Goal: Information Seeking & Learning: Learn about a topic

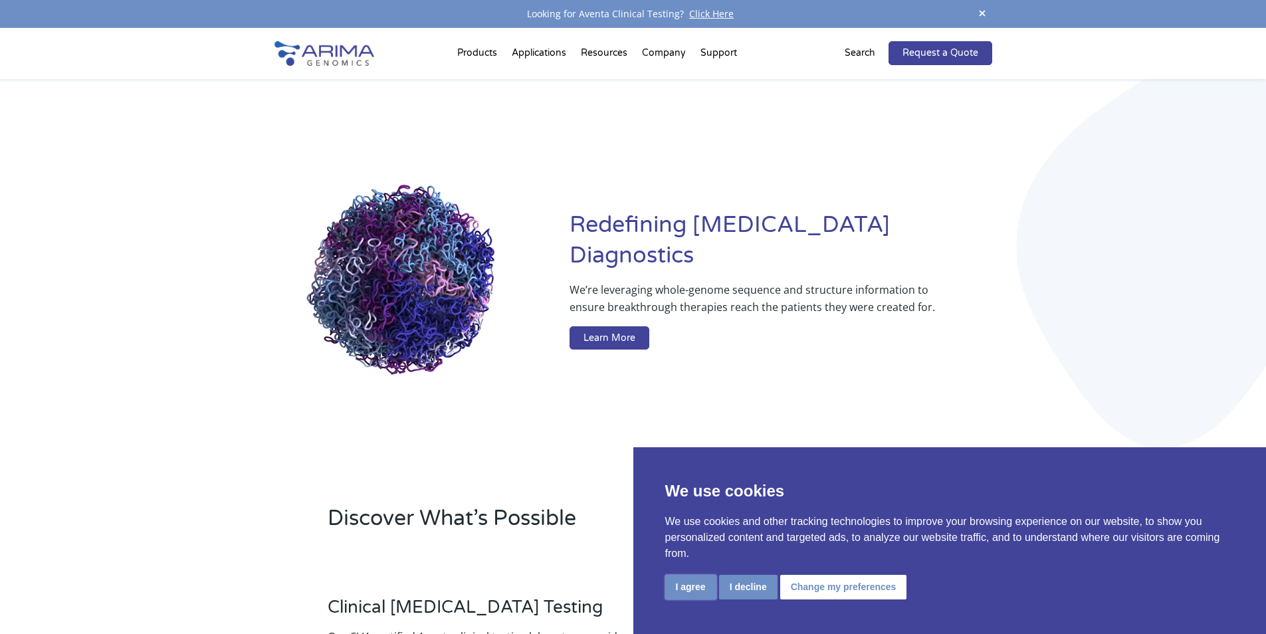
click at [697, 593] on button "I agree" at bounding box center [690, 587] width 51 height 25
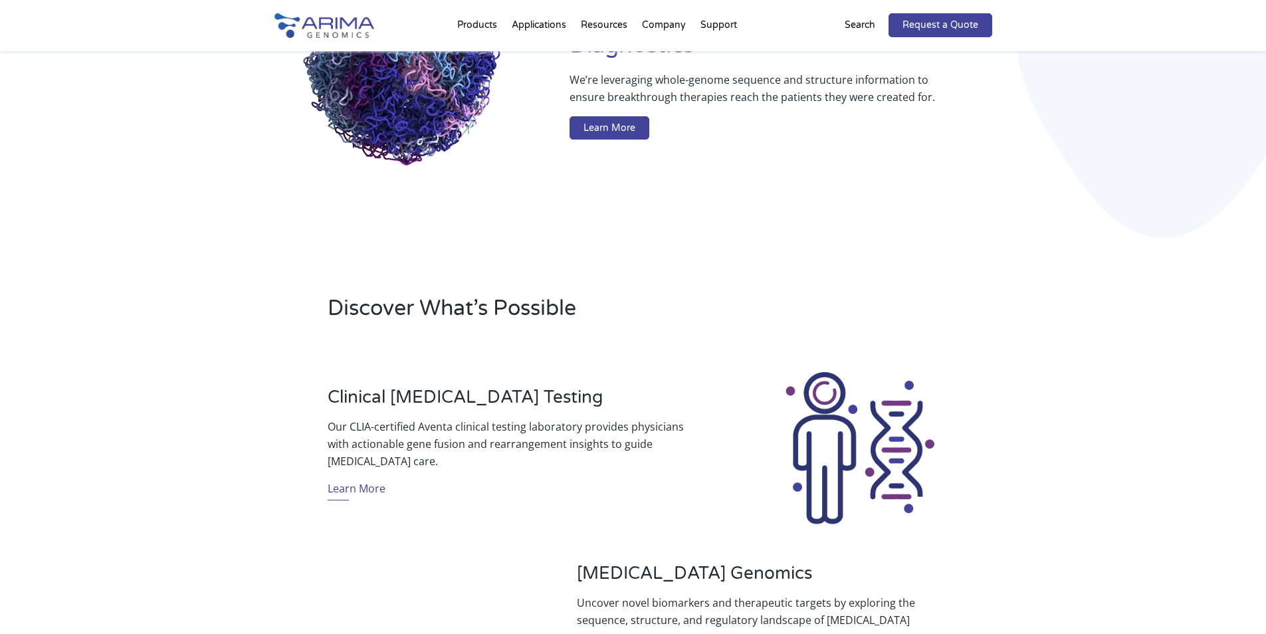
scroll to position [213, 0]
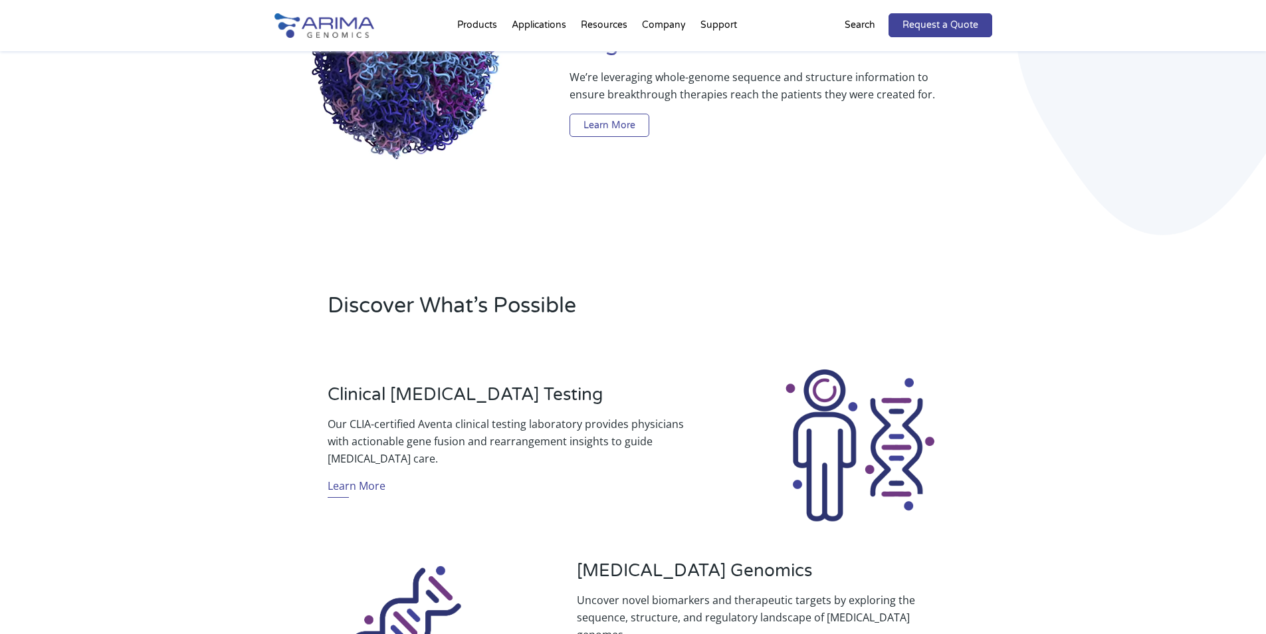
click at [587, 116] on link "Learn More" at bounding box center [609, 126] width 80 height 24
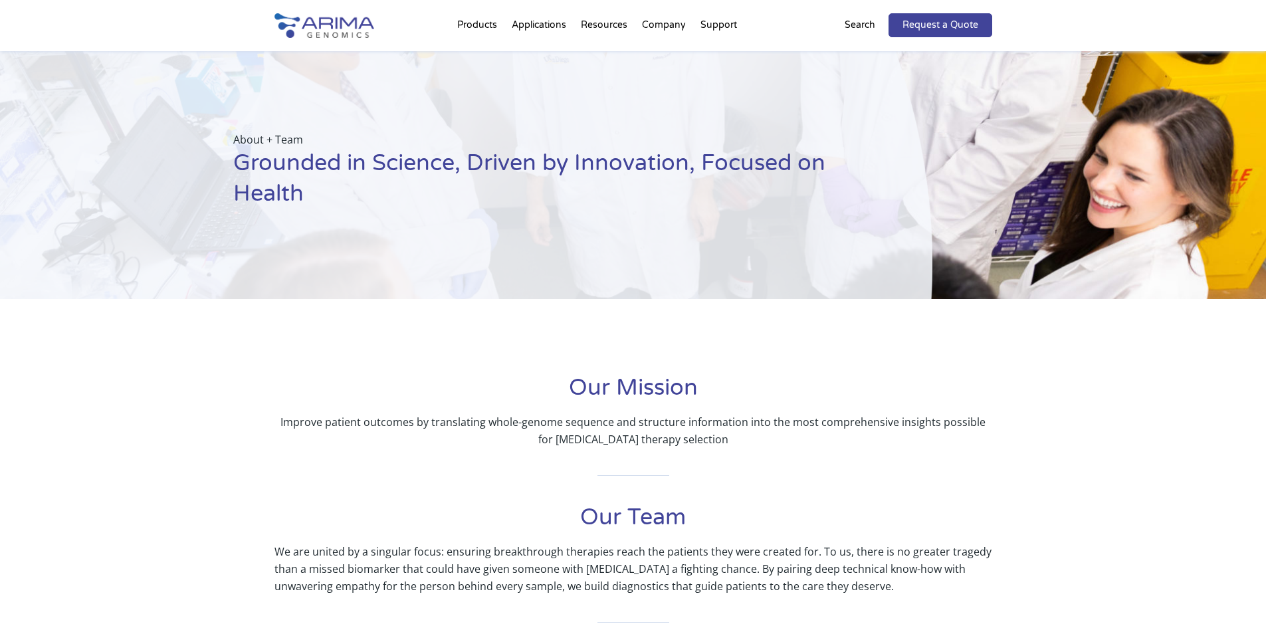
click at [577, 166] on h1 "Grounded in Science, Driven by Innovation, Focused on Health" at bounding box center [549, 183] width 633 height 71
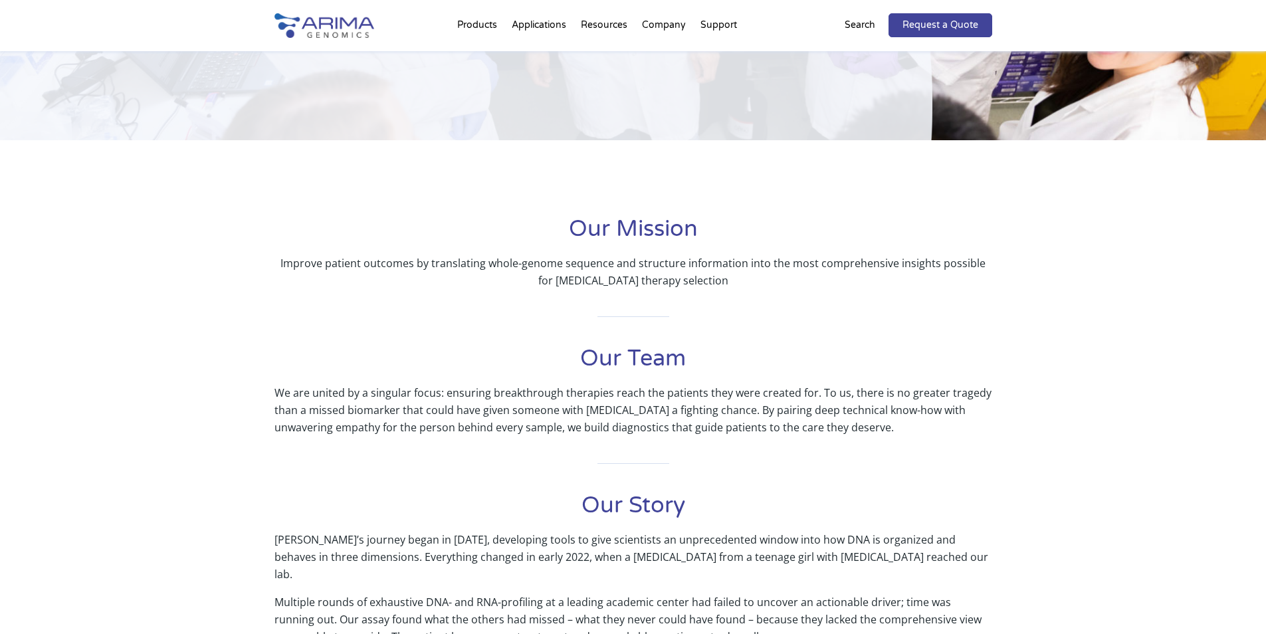
scroll to position [159, 0]
click at [637, 112] on div "About + Team Grounded in Science, Driven by Innovation, Focused on Health" at bounding box center [466, 16] width 932 height 248
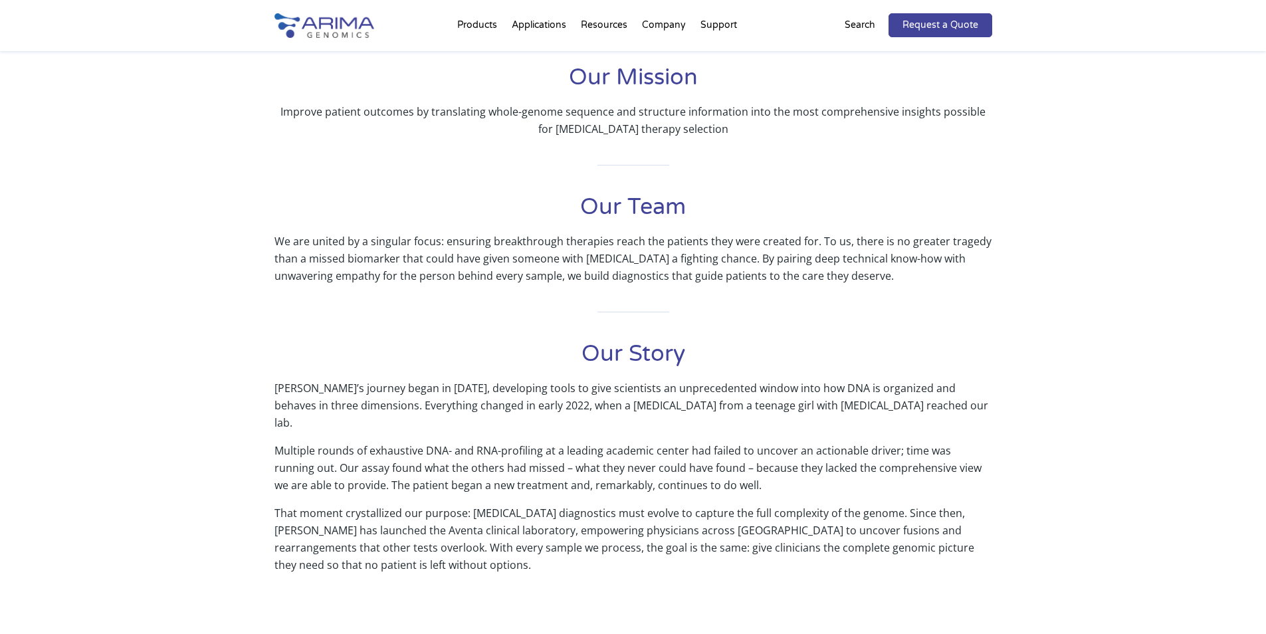
scroll to position [319, 0]
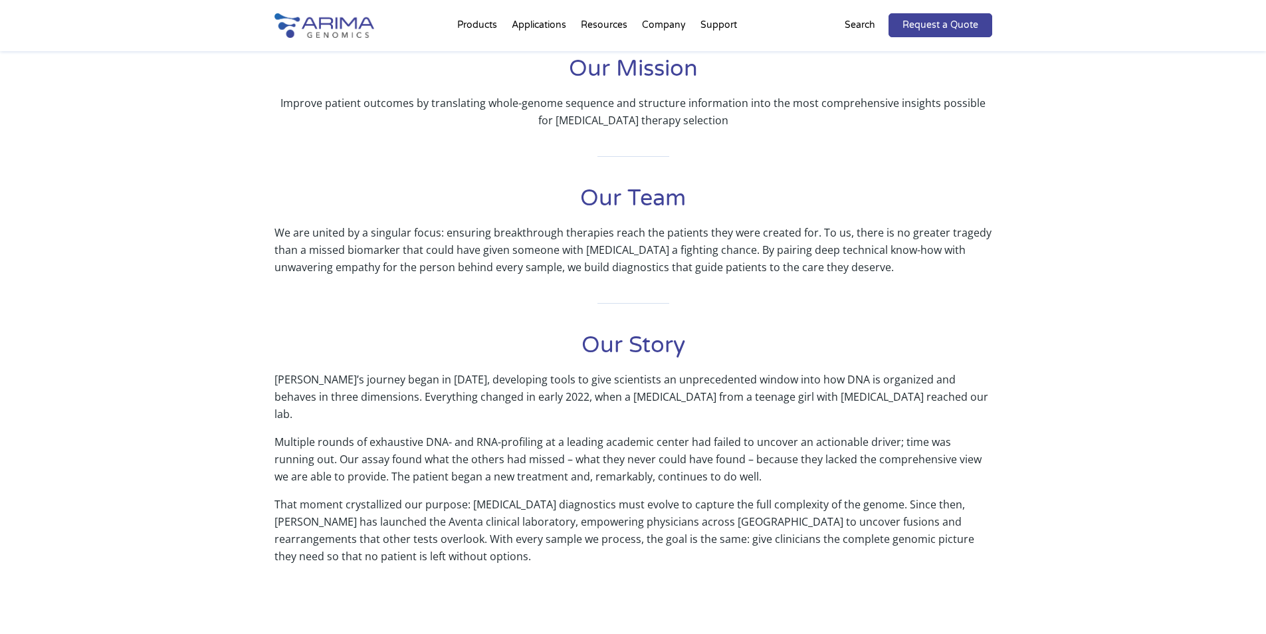
click at [619, 194] on h1 "Our Team" at bounding box center [633, 203] width 718 height 41
